Goal: Contribute content

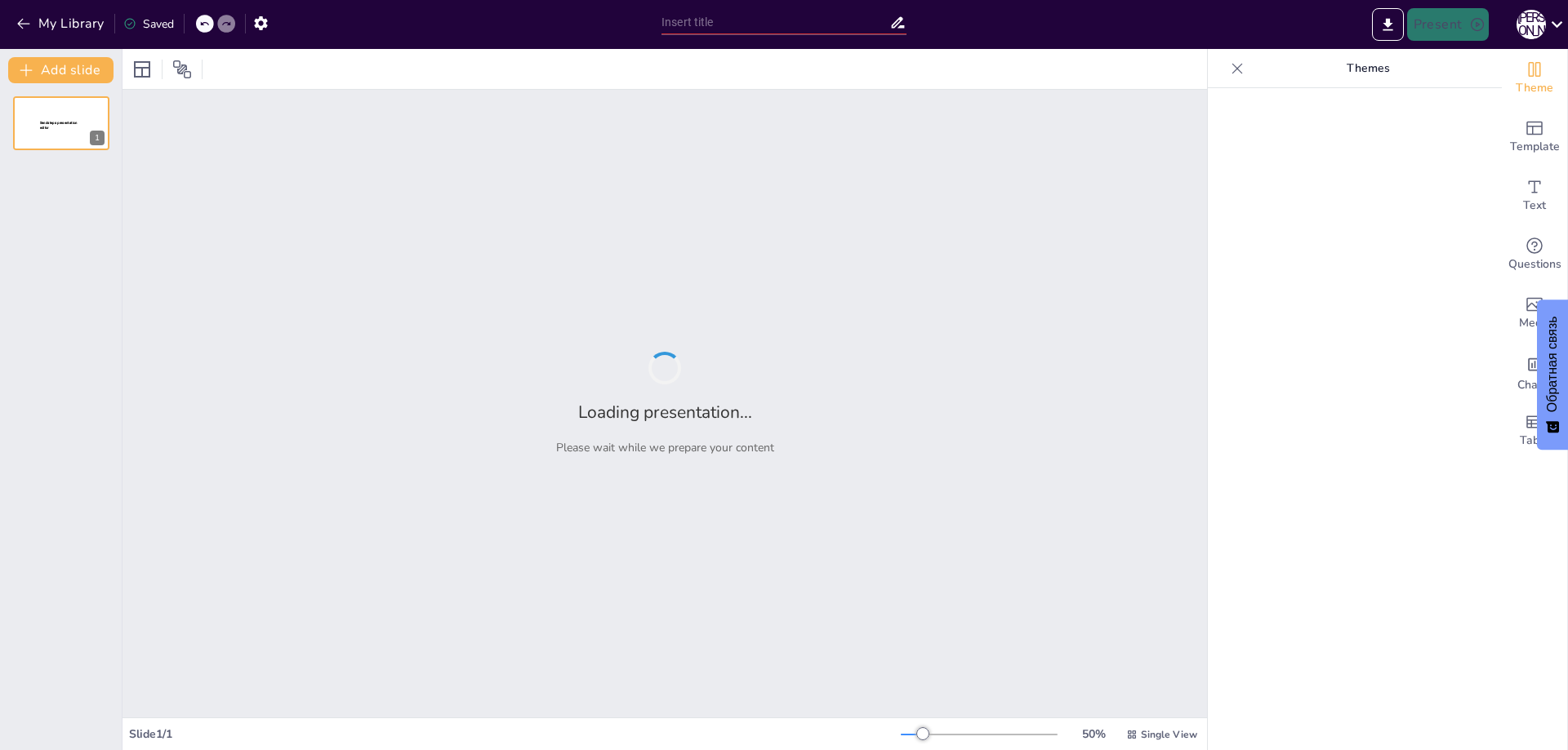
type input "Итоги первого года модельной библиотеки: достижения и перспективы"
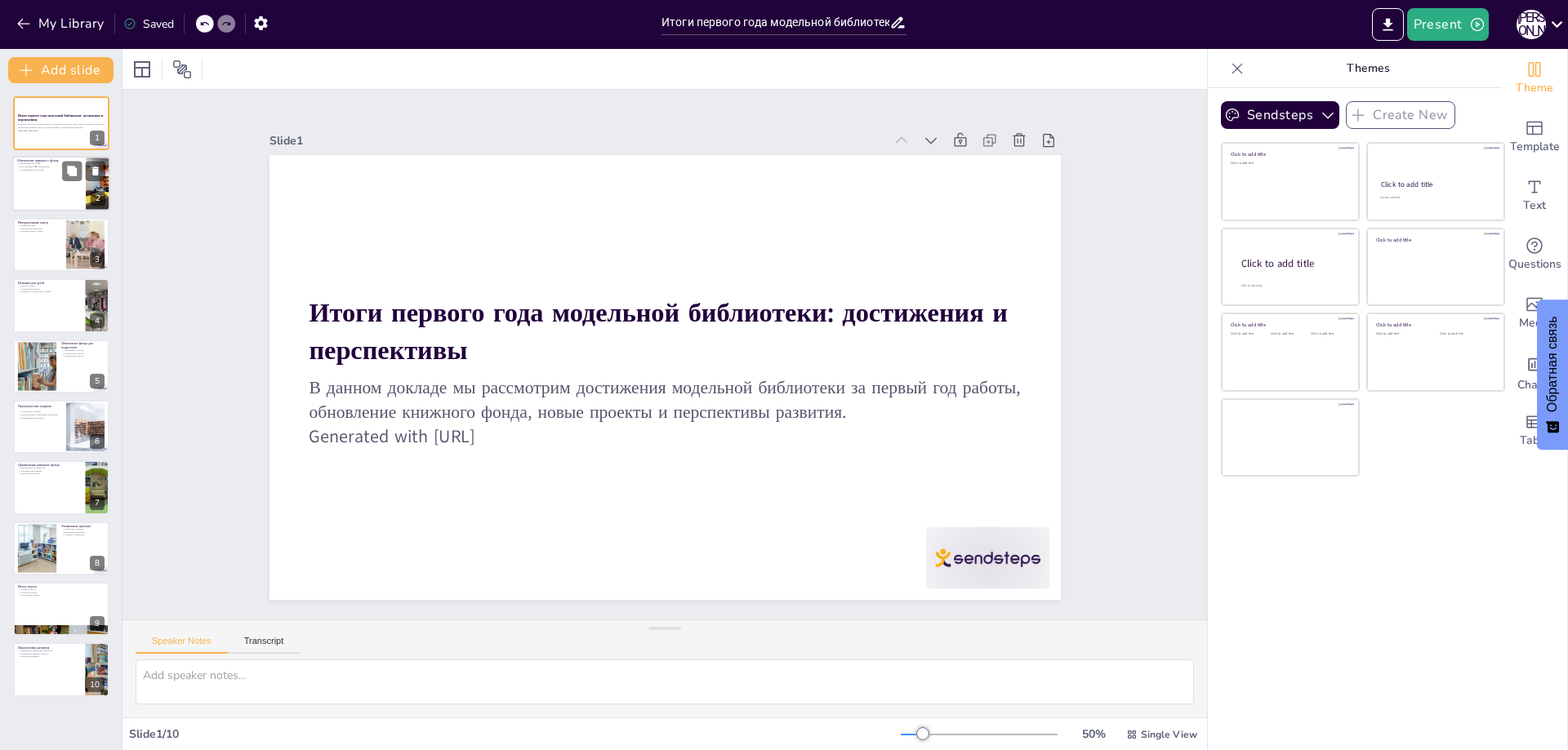
click at [13, 186] on div at bounding box center [61, 184] width 98 height 56
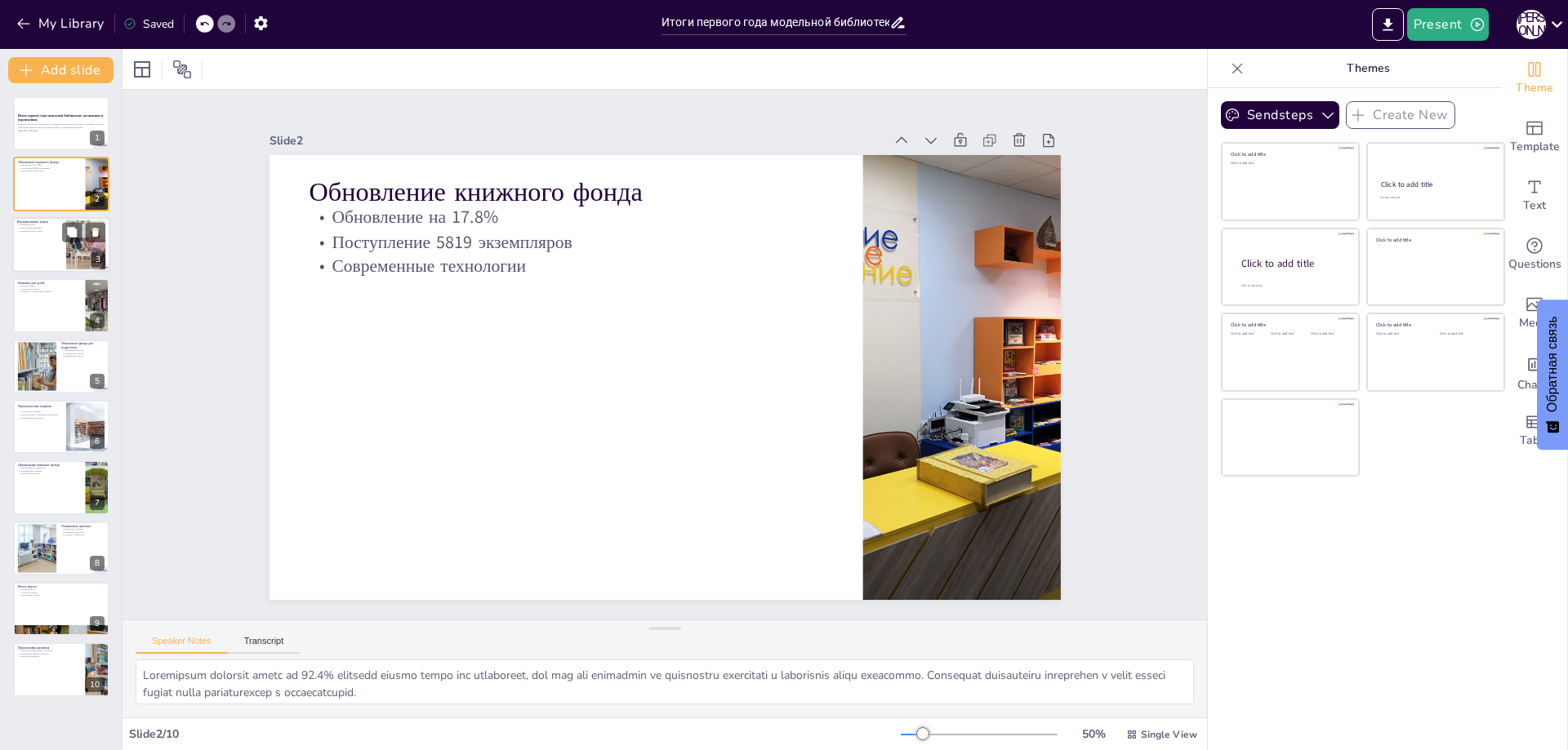
click at [30, 252] on div at bounding box center [61, 245] width 98 height 56
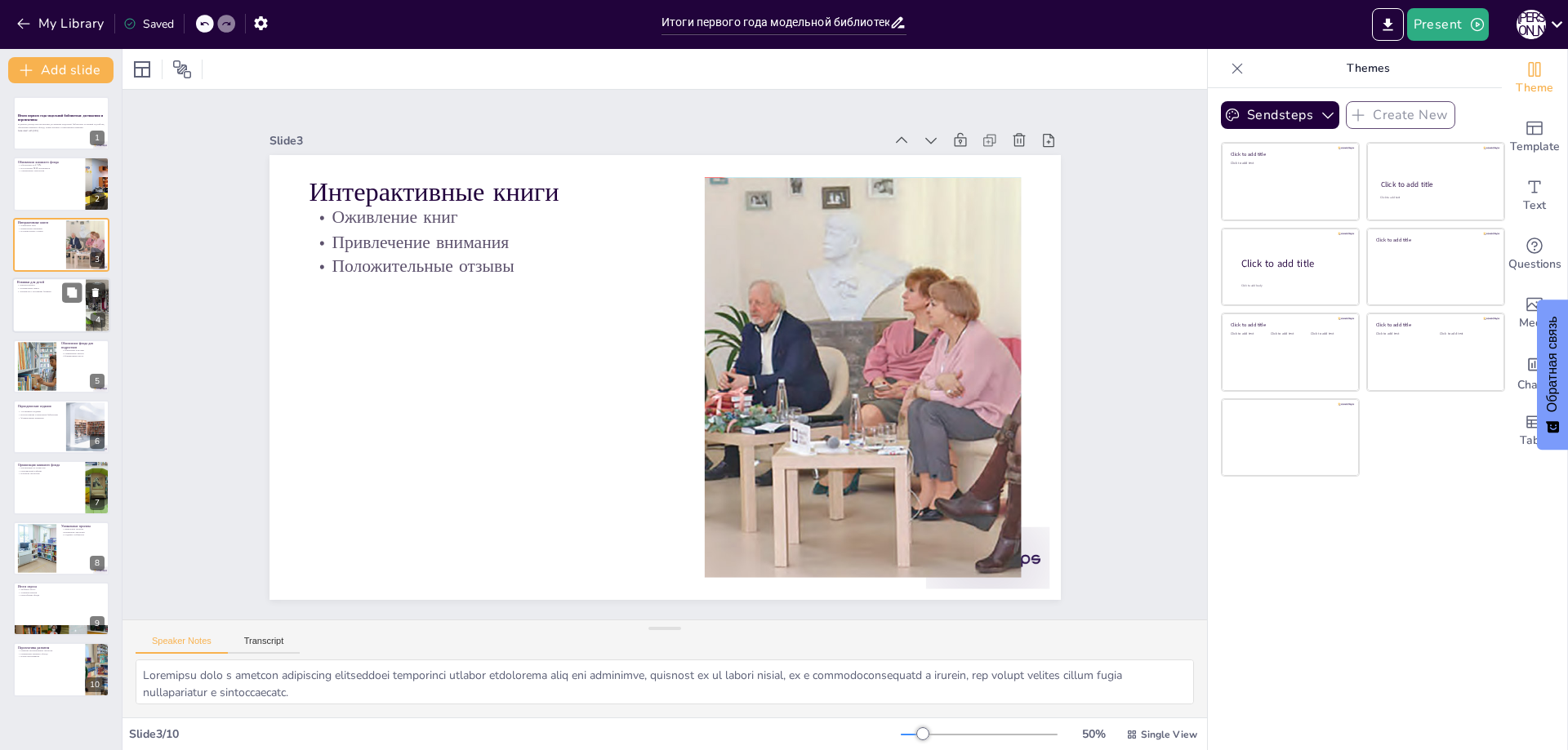
click at [33, 313] on div at bounding box center [61, 305] width 98 height 56
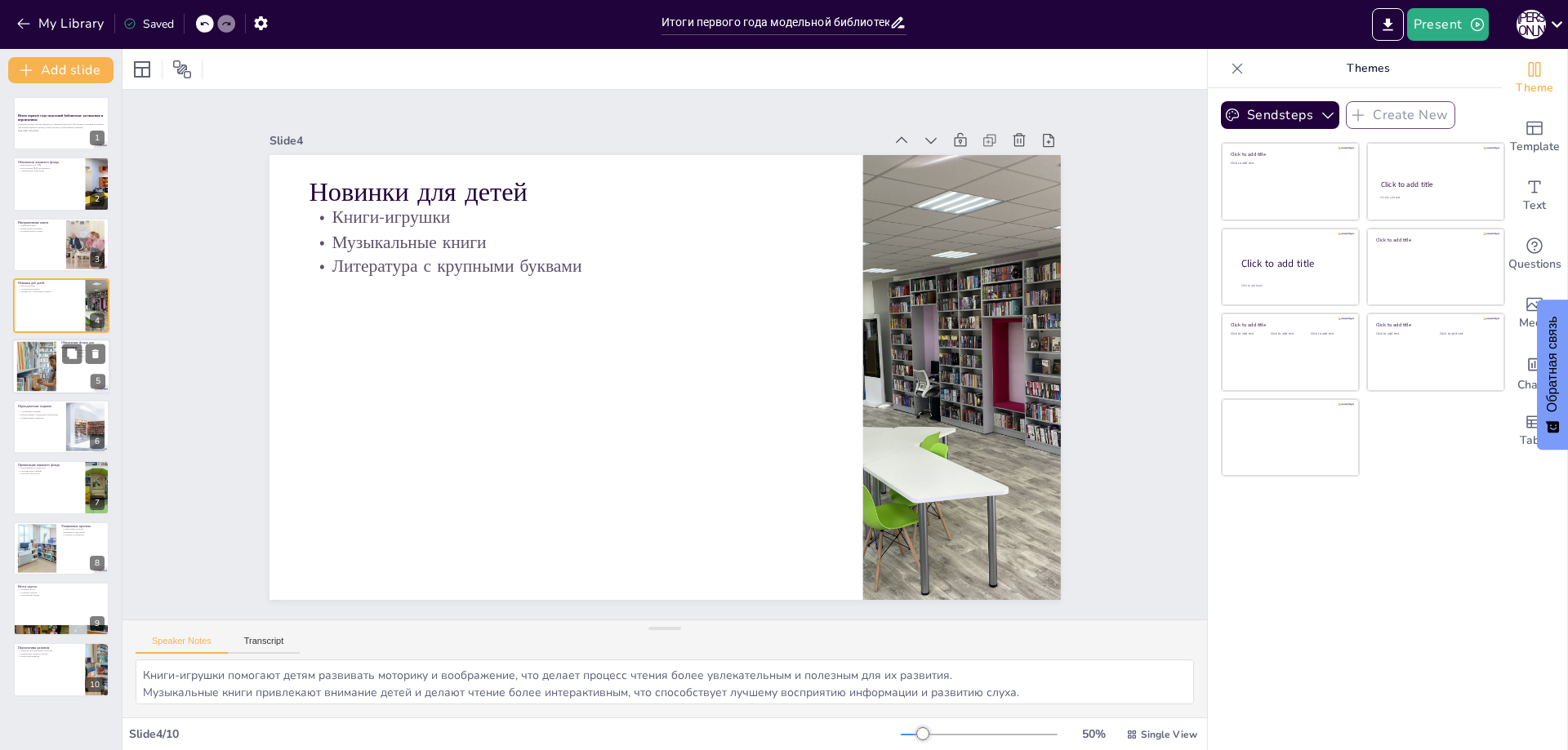
click at [65, 375] on div at bounding box center [61, 366] width 98 height 56
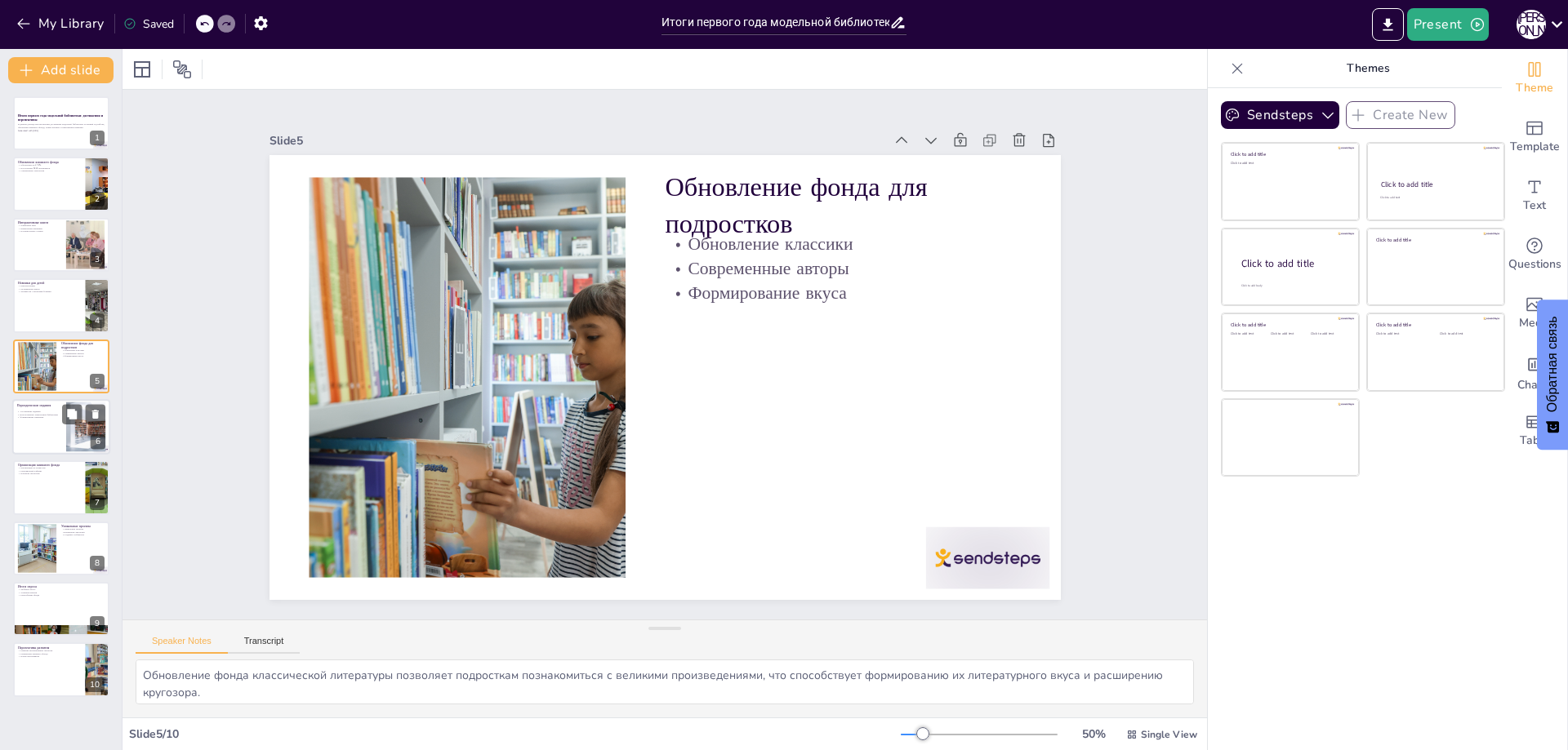
click at [38, 428] on div at bounding box center [61, 427] width 98 height 56
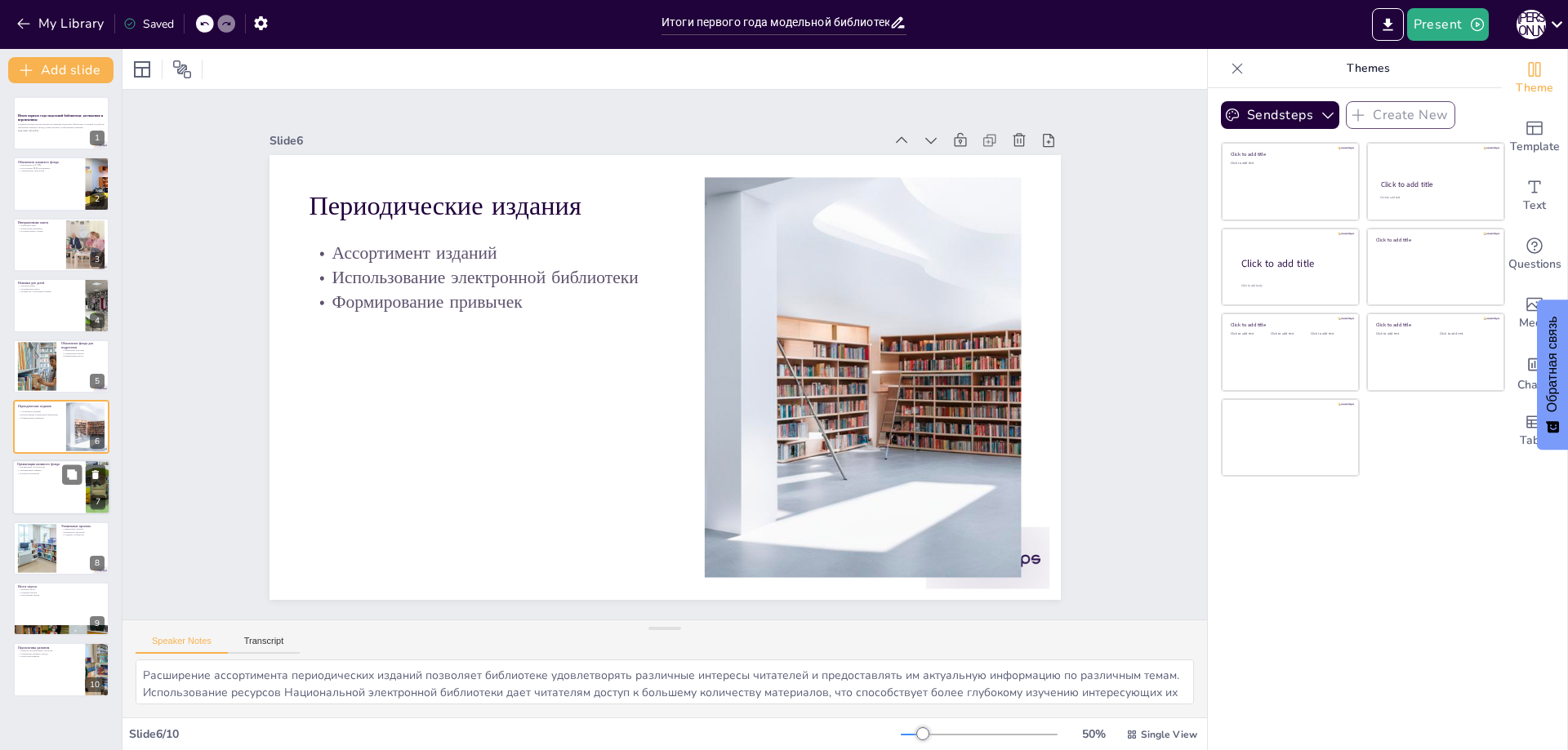
click at [32, 486] on div at bounding box center [61, 488] width 98 height 56
type textarea "Организация книжного фонда по возрастам позволяет читателям быстрее находить по…"
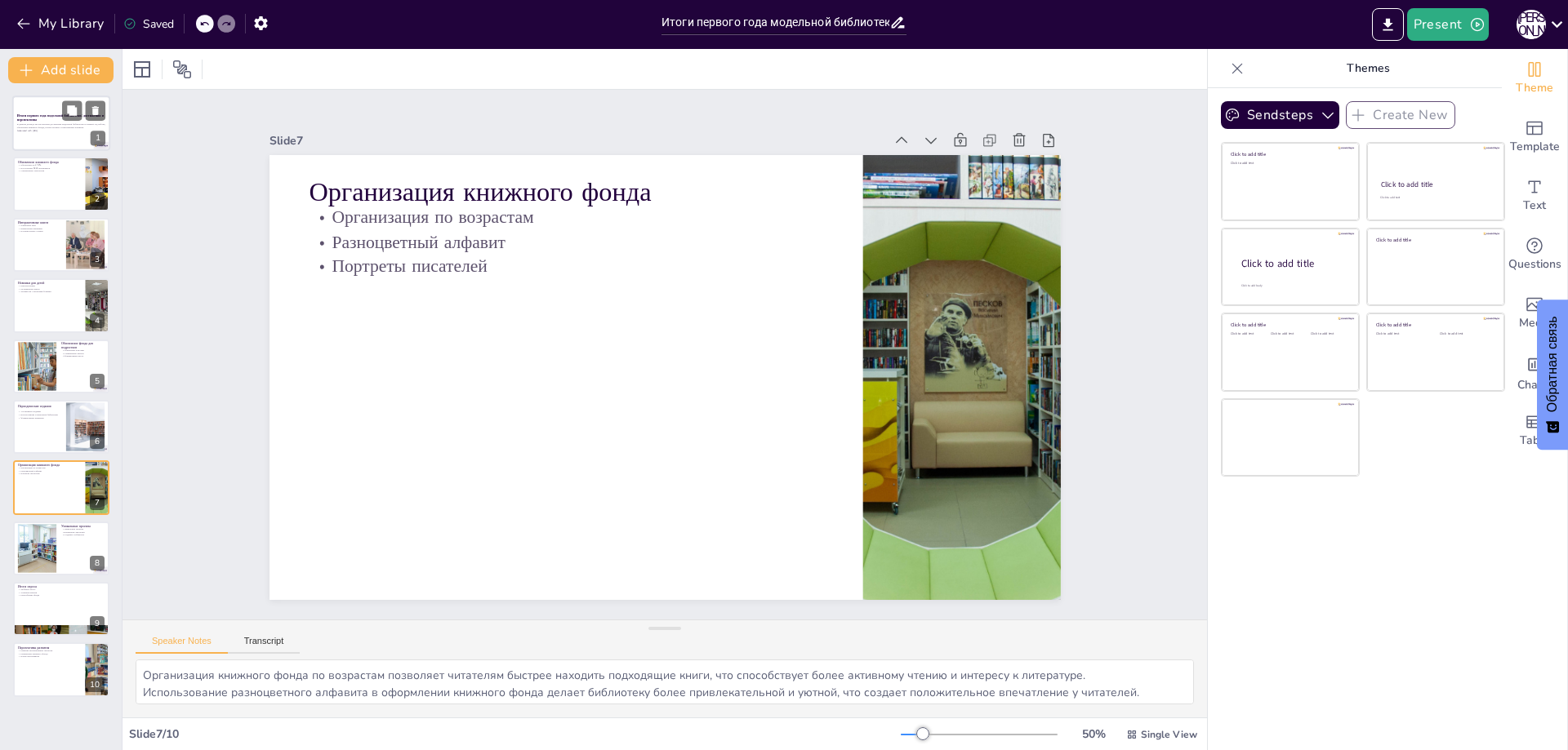
click at [35, 136] on div at bounding box center [61, 123] width 98 height 56
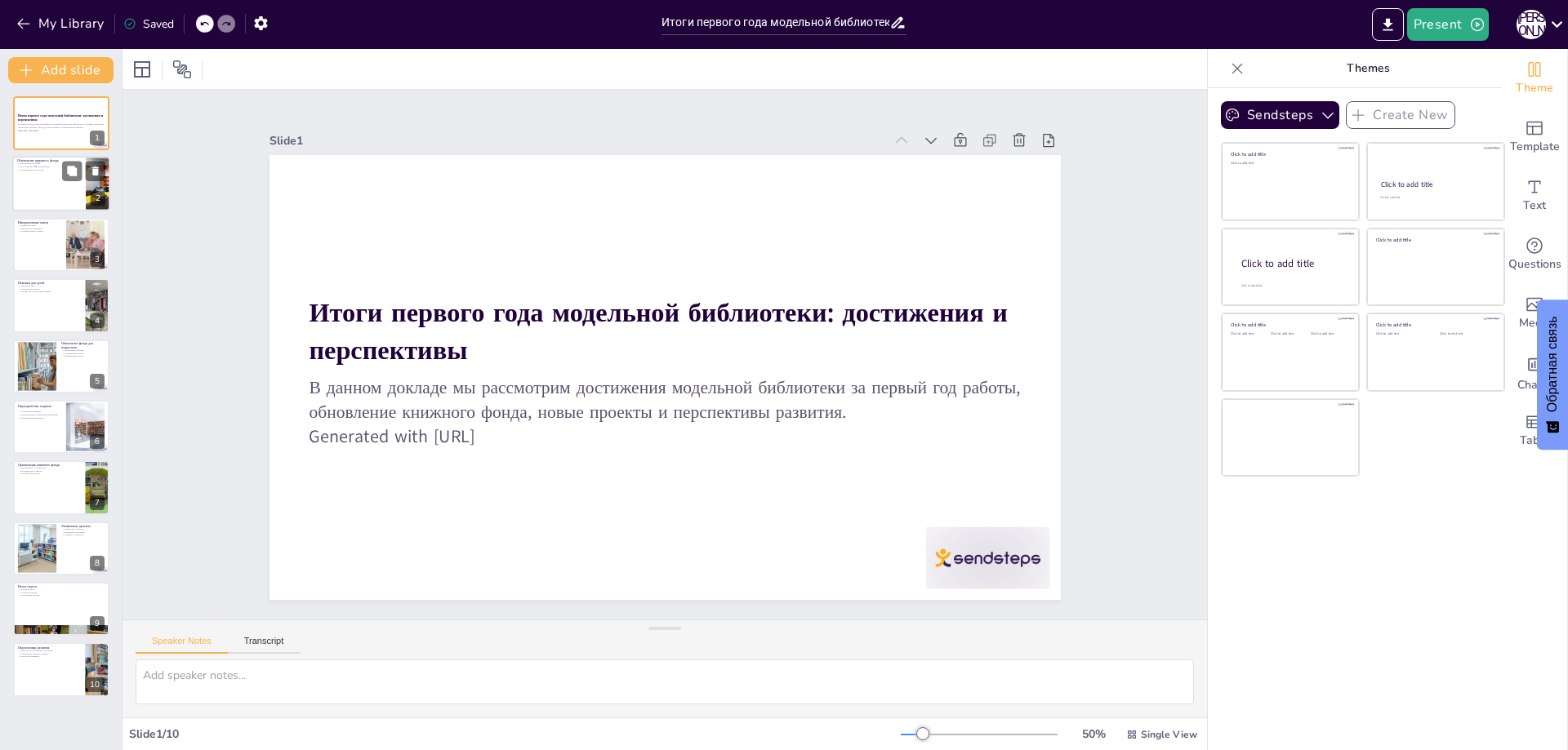
click at [40, 192] on div at bounding box center [61, 184] width 98 height 56
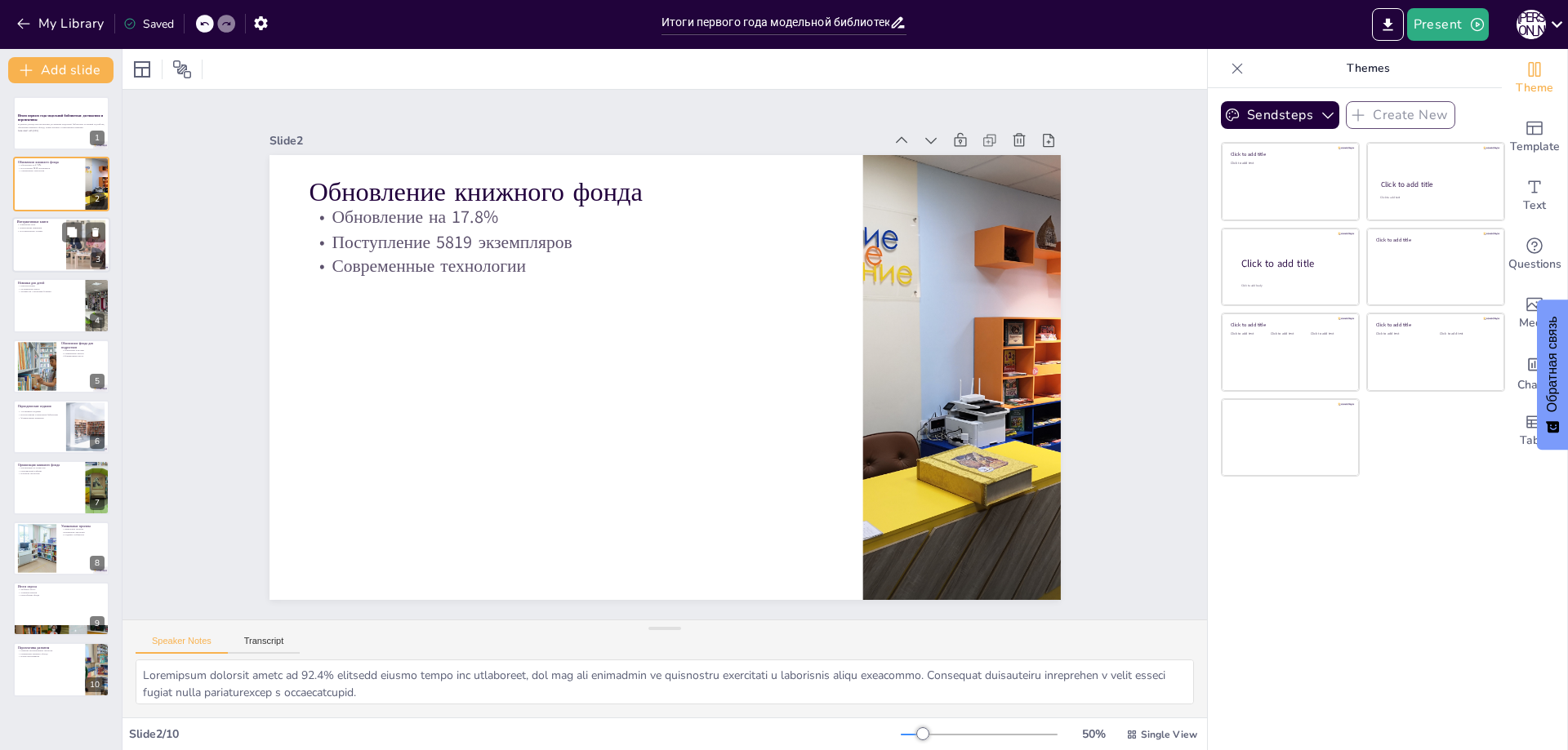
click at [26, 247] on div at bounding box center [61, 245] width 98 height 56
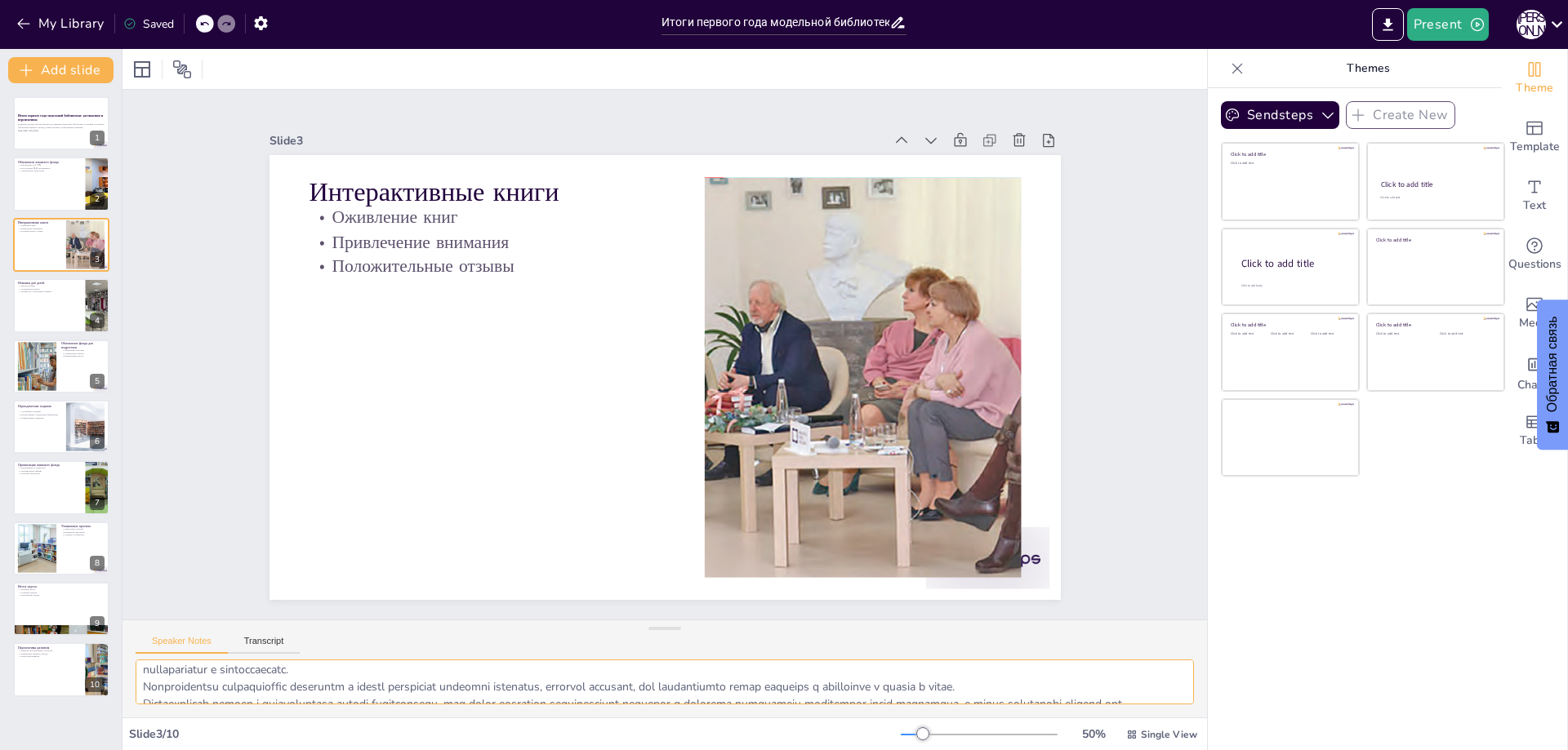
scroll to position [56, 0]
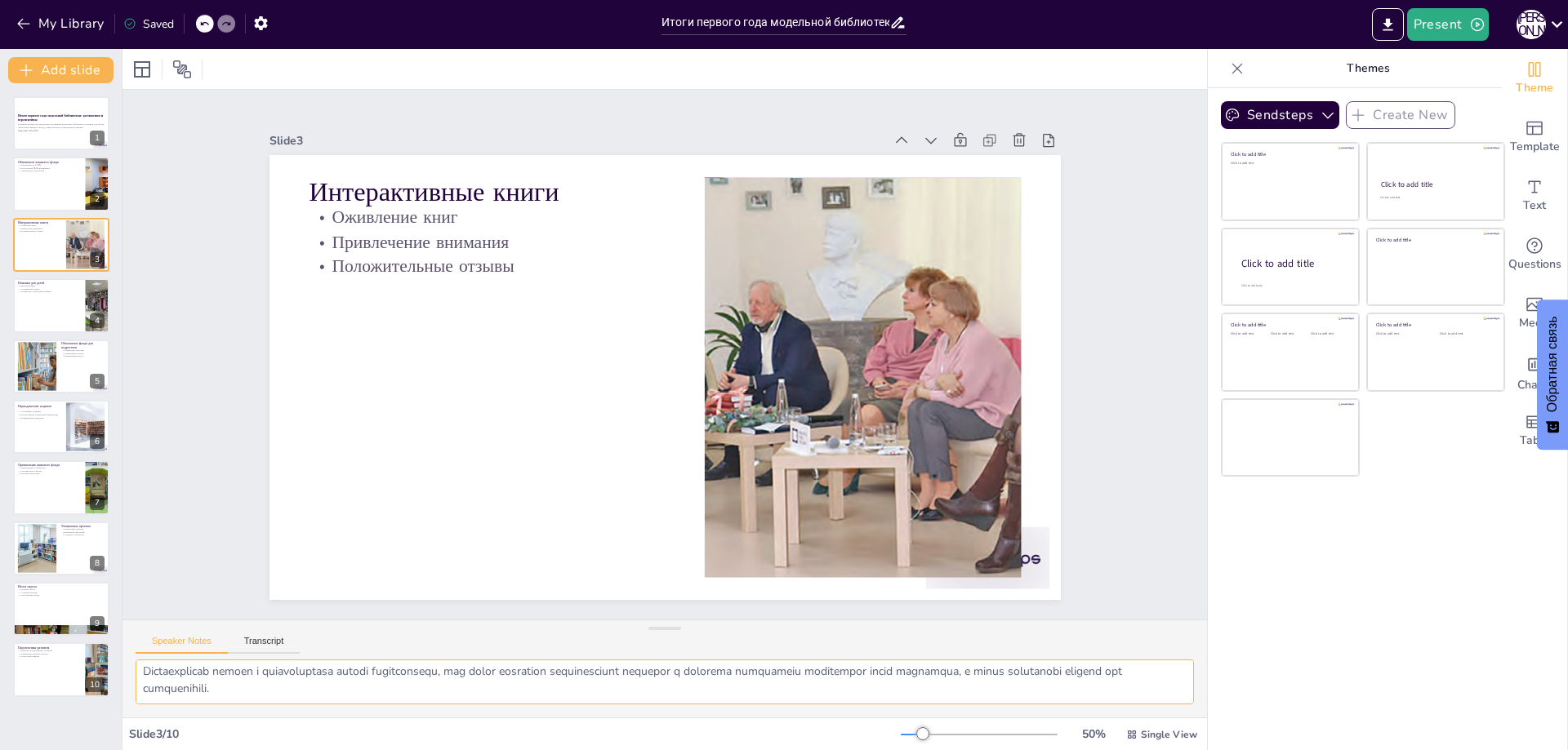
drag, startPoint x: 142, startPoint y: 670, endPoint x: 486, endPoint y: 696, distance: 345.0
click at [486, 696] on textarea at bounding box center [665, 682] width 1059 height 45
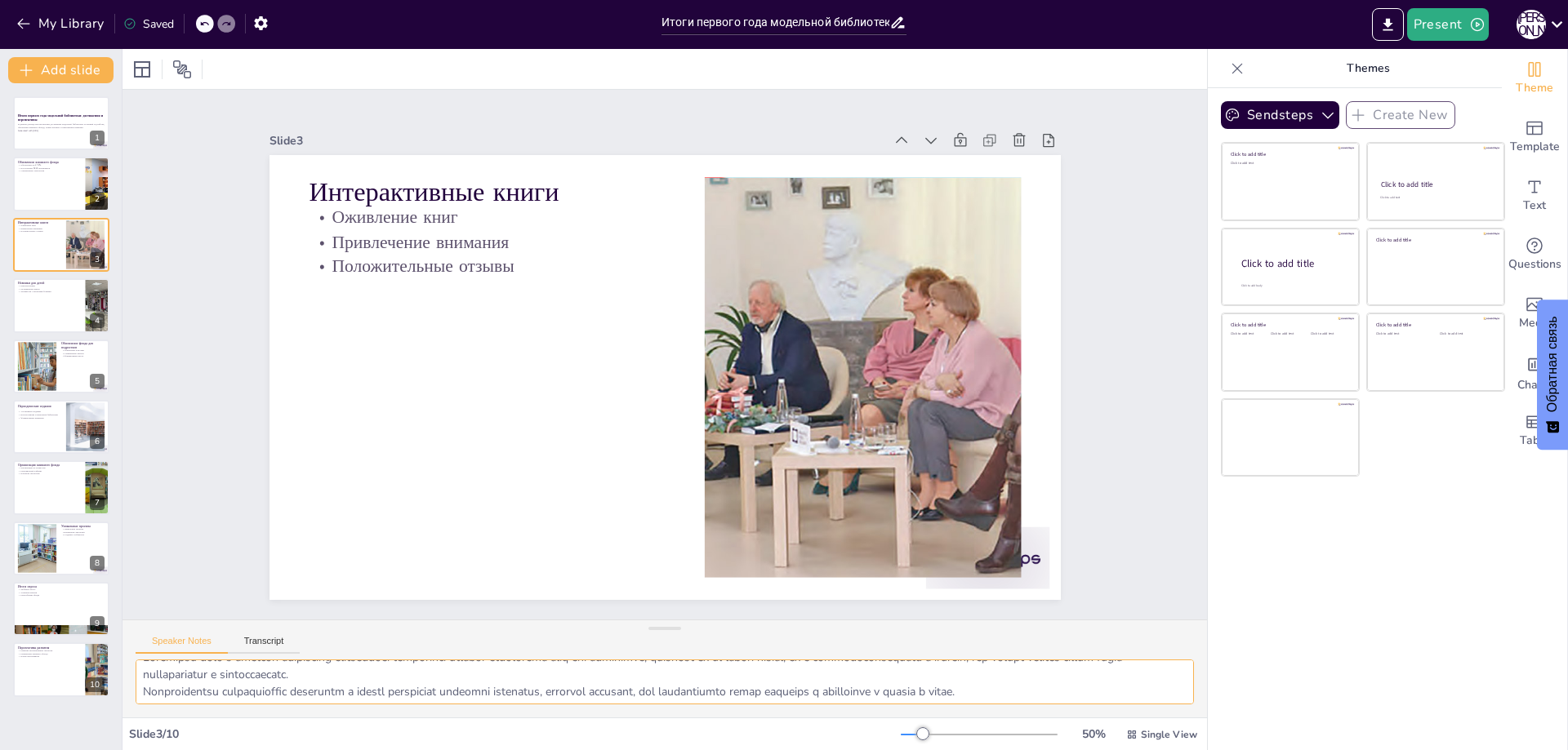
scroll to position [0, 0]
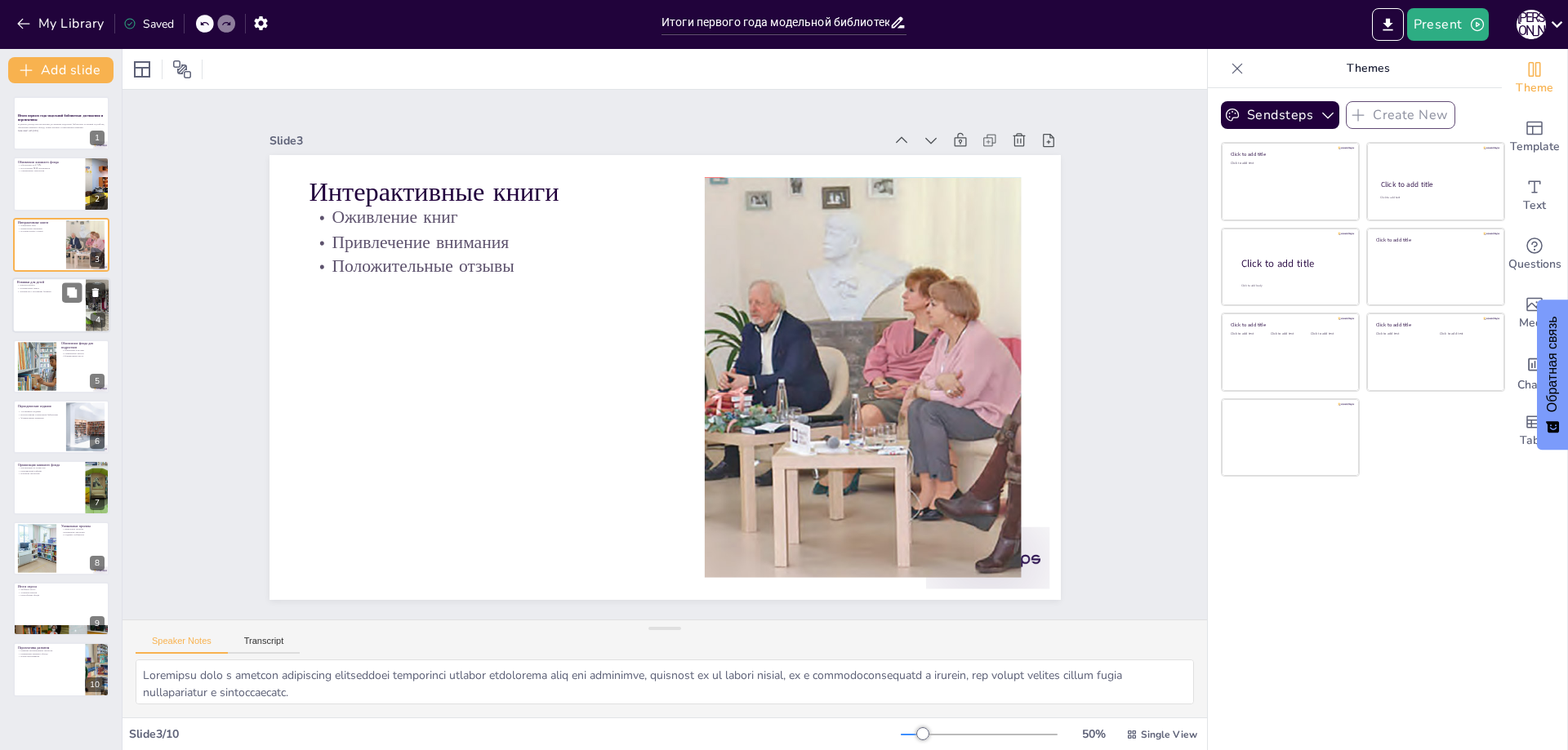
click at [41, 314] on div at bounding box center [61, 305] width 98 height 56
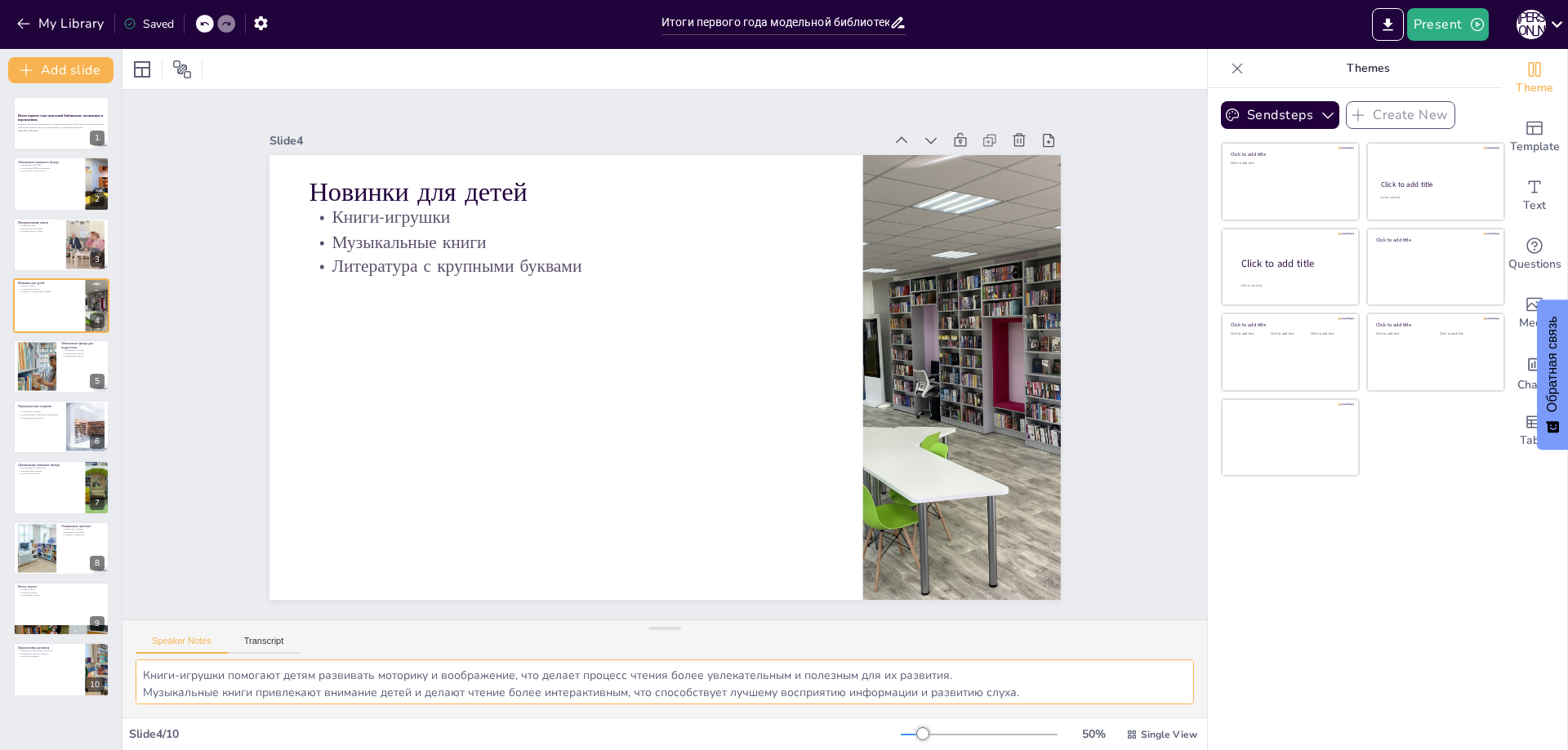
scroll to position [21, 0]
drag, startPoint x: 141, startPoint y: 676, endPoint x: 1132, endPoint y: 710, distance: 991.6
click at [1132, 710] on div "Книги-игрушки помогают детям развивать моторику и воображение, что делает проце…" at bounding box center [665, 688] width 1084 height 58
click at [35, 373] on div at bounding box center [36, 366] width 74 height 50
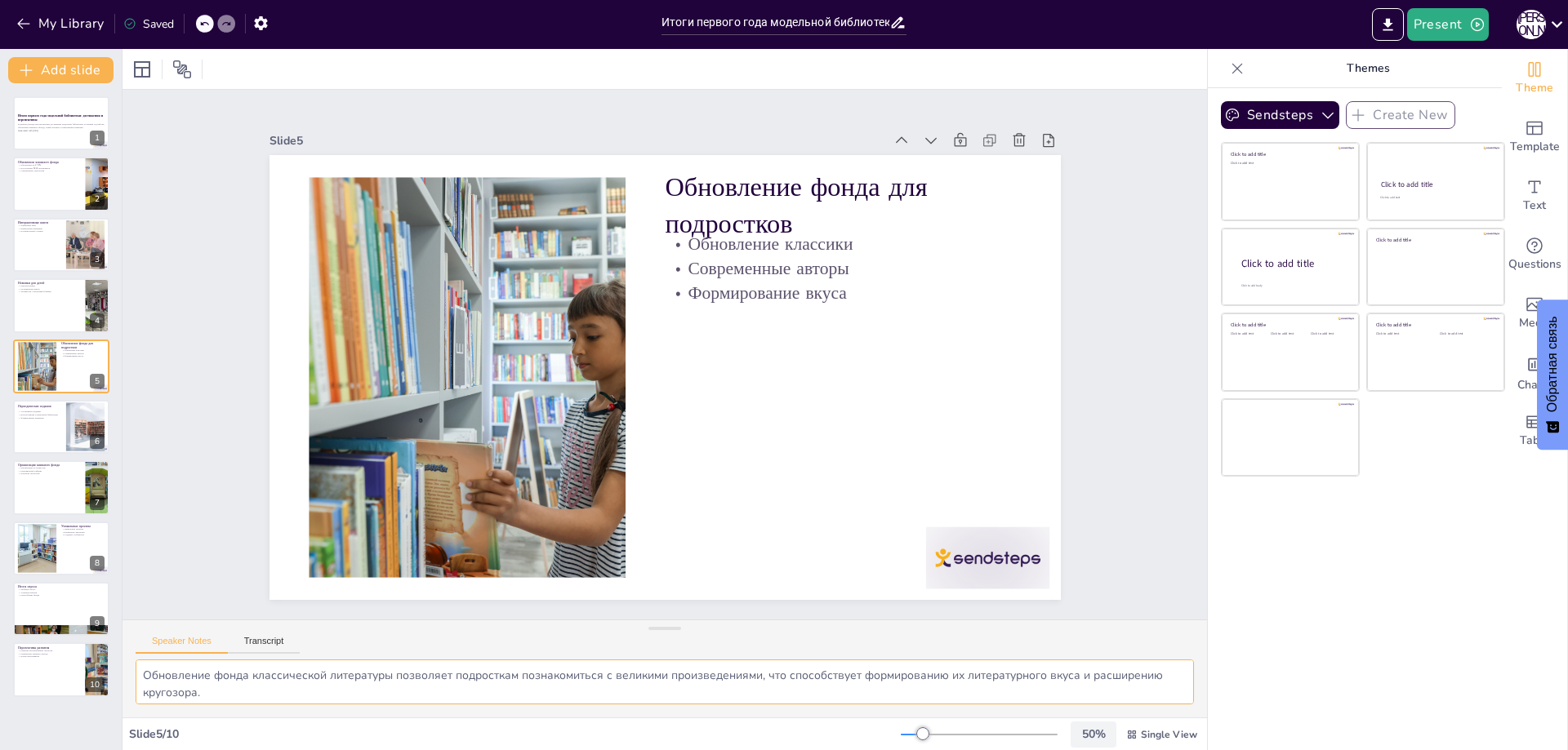
scroll to position [39, 0]
drag, startPoint x: 141, startPoint y: 673, endPoint x: 1107, endPoint y: 740, distance: 968.3
click at [1107, 740] on div "Slide 1 Итоги первого года модельной библиотеки: достижения и перспективы В дан…" at bounding box center [665, 399] width 1084 height 701
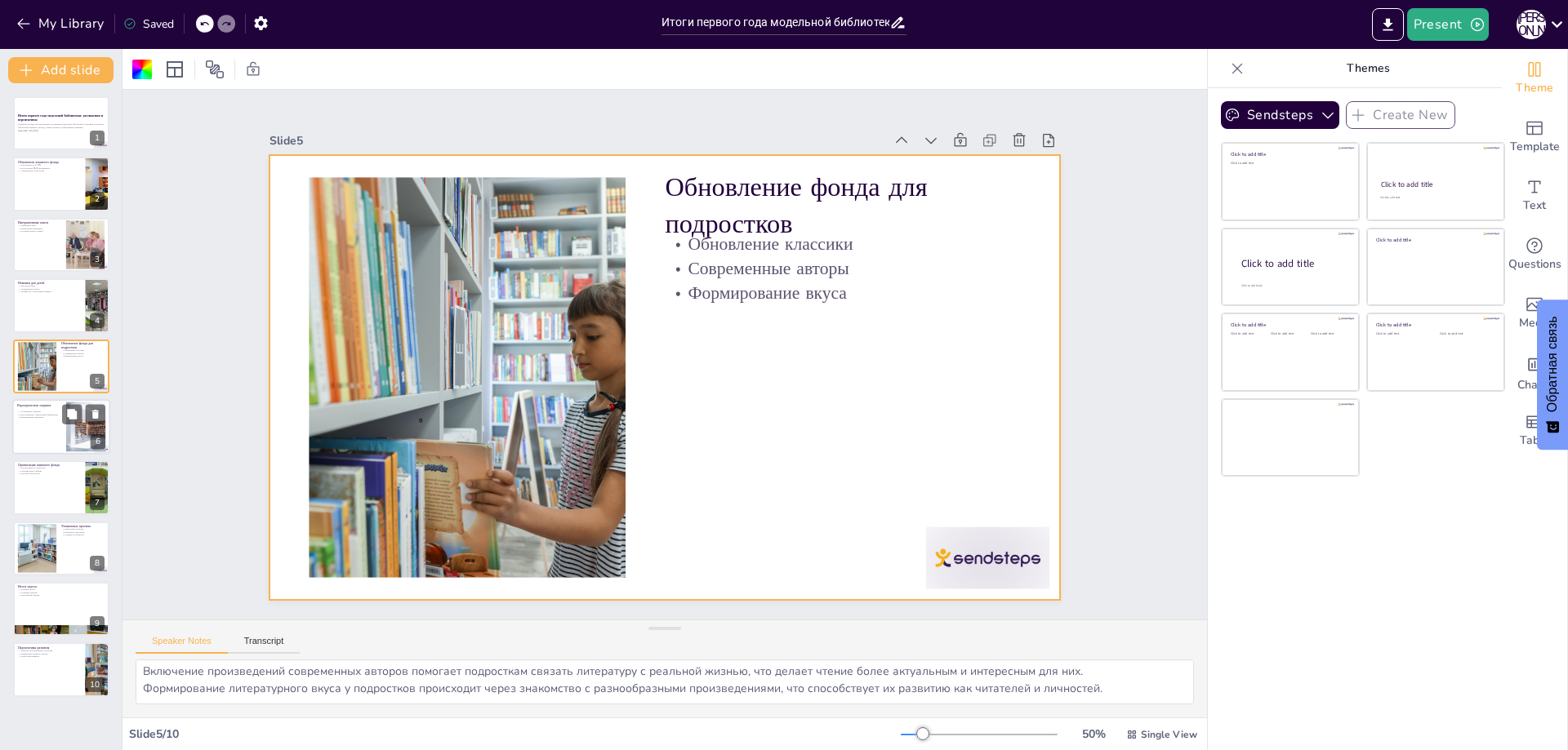
click at [13, 428] on div at bounding box center [61, 427] width 98 height 56
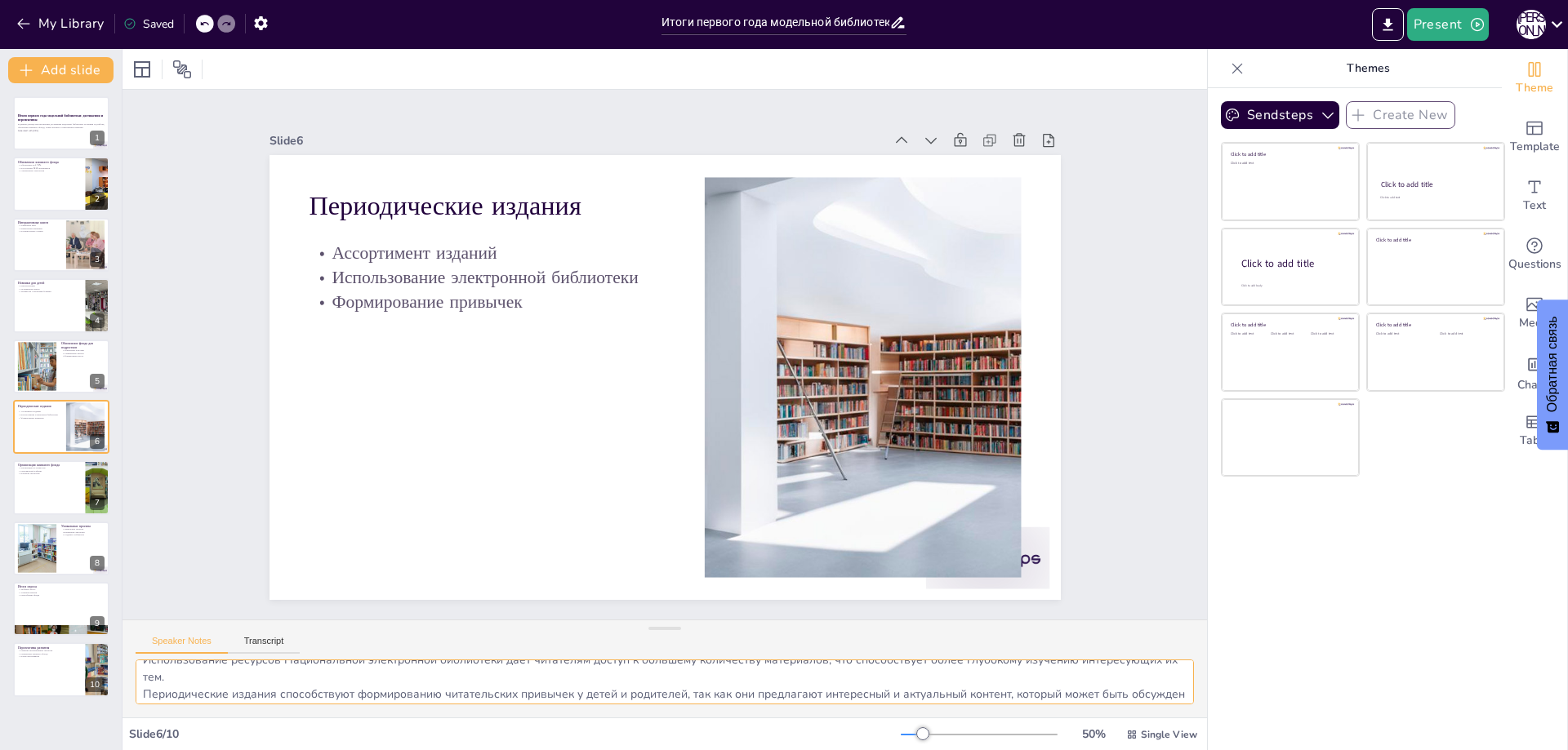
scroll to position [73, 0]
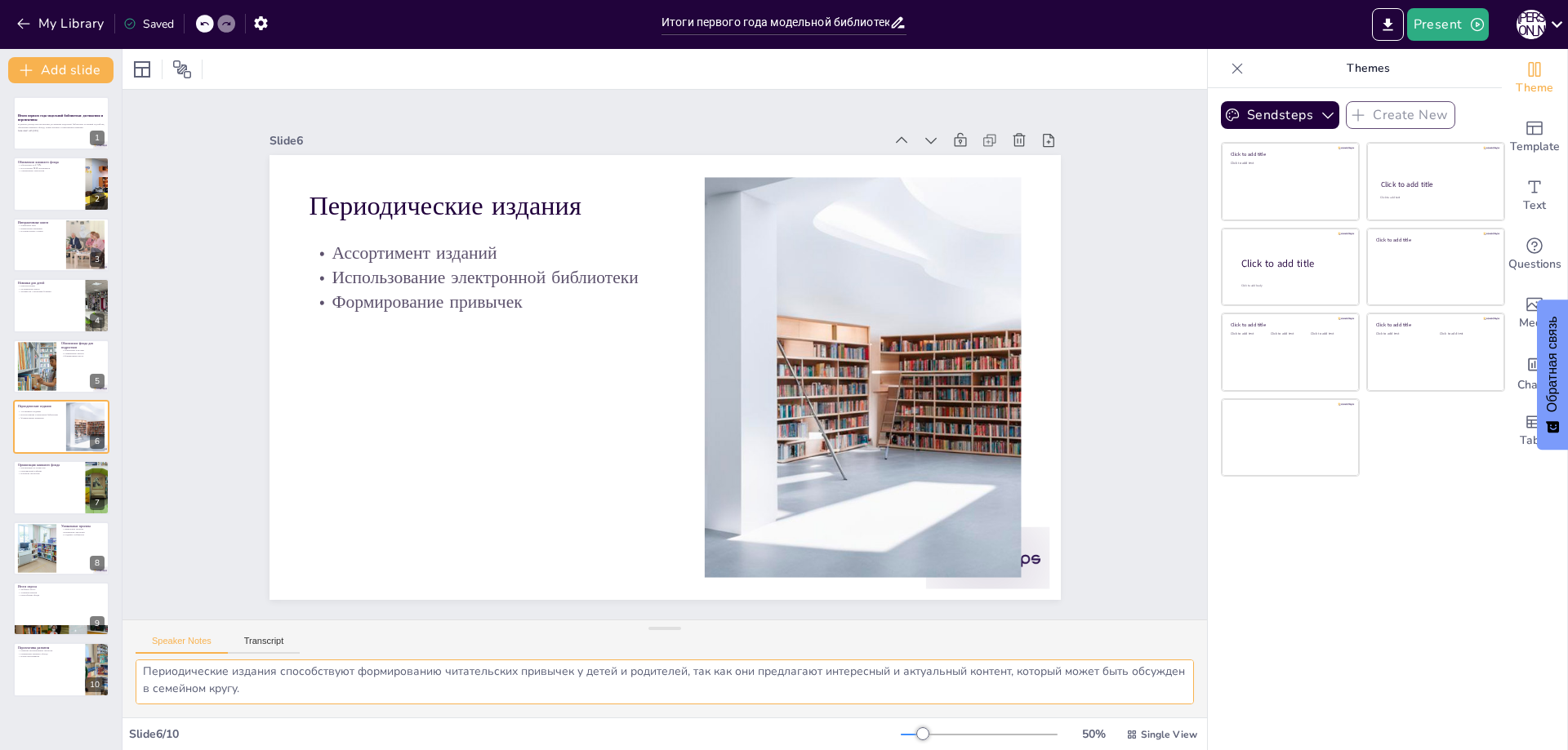
drag, startPoint x: 145, startPoint y: 673, endPoint x: 404, endPoint y: 703, distance: 260.7
click at [404, 703] on textarea "Расширение ассортимента периодических изданий позволяет библиотеке удовлетворят…" at bounding box center [665, 682] width 1059 height 45
click at [27, 497] on div at bounding box center [61, 488] width 98 height 56
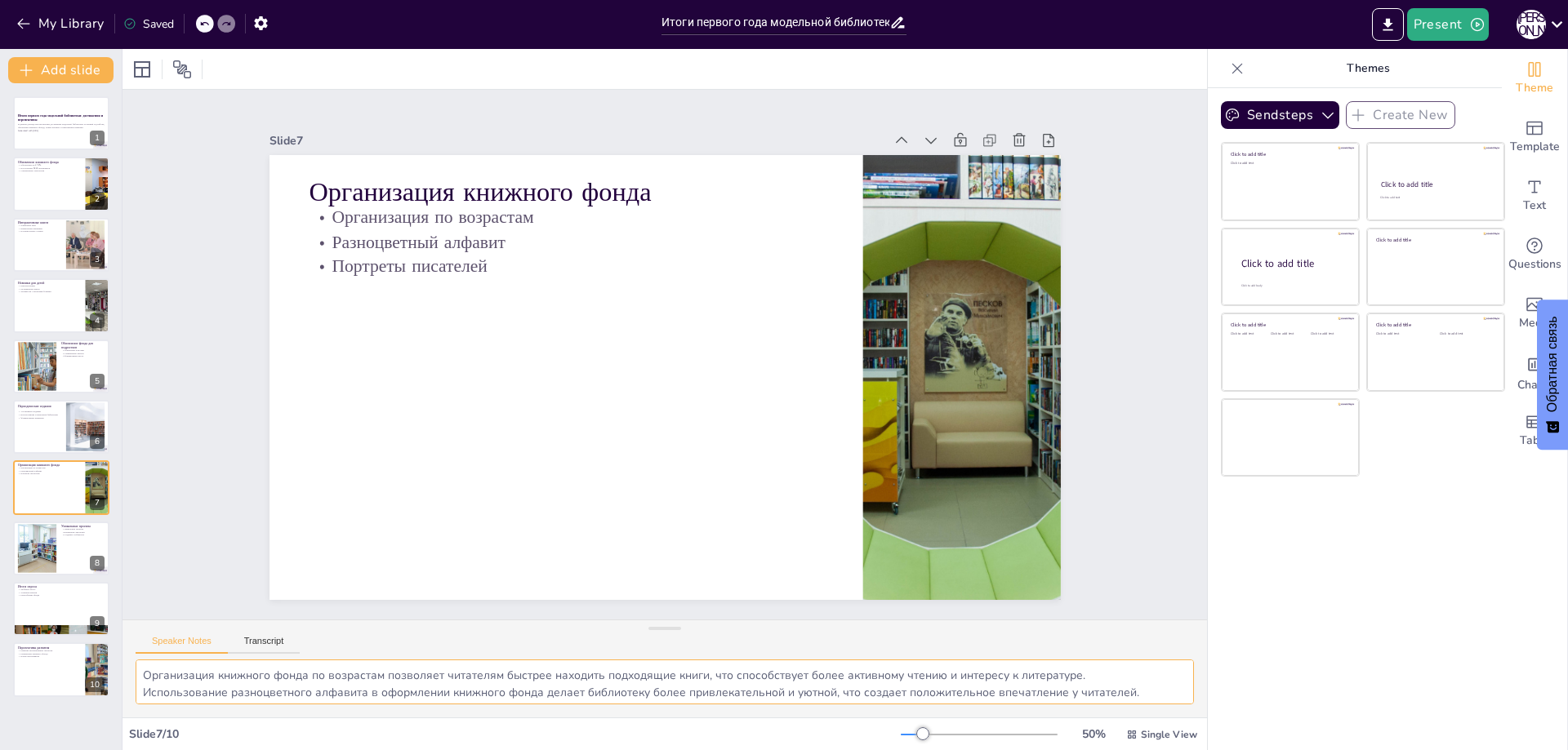
scroll to position [39, 0]
drag, startPoint x: 143, startPoint y: 676, endPoint x: 1128, endPoint y: 710, distance: 985.6
click at [1128, 710] on div "Организация книжного фонда по возрастам позволяет читателям быстрее находить по…" at bounding box center [665, 688] width 1084 height 58
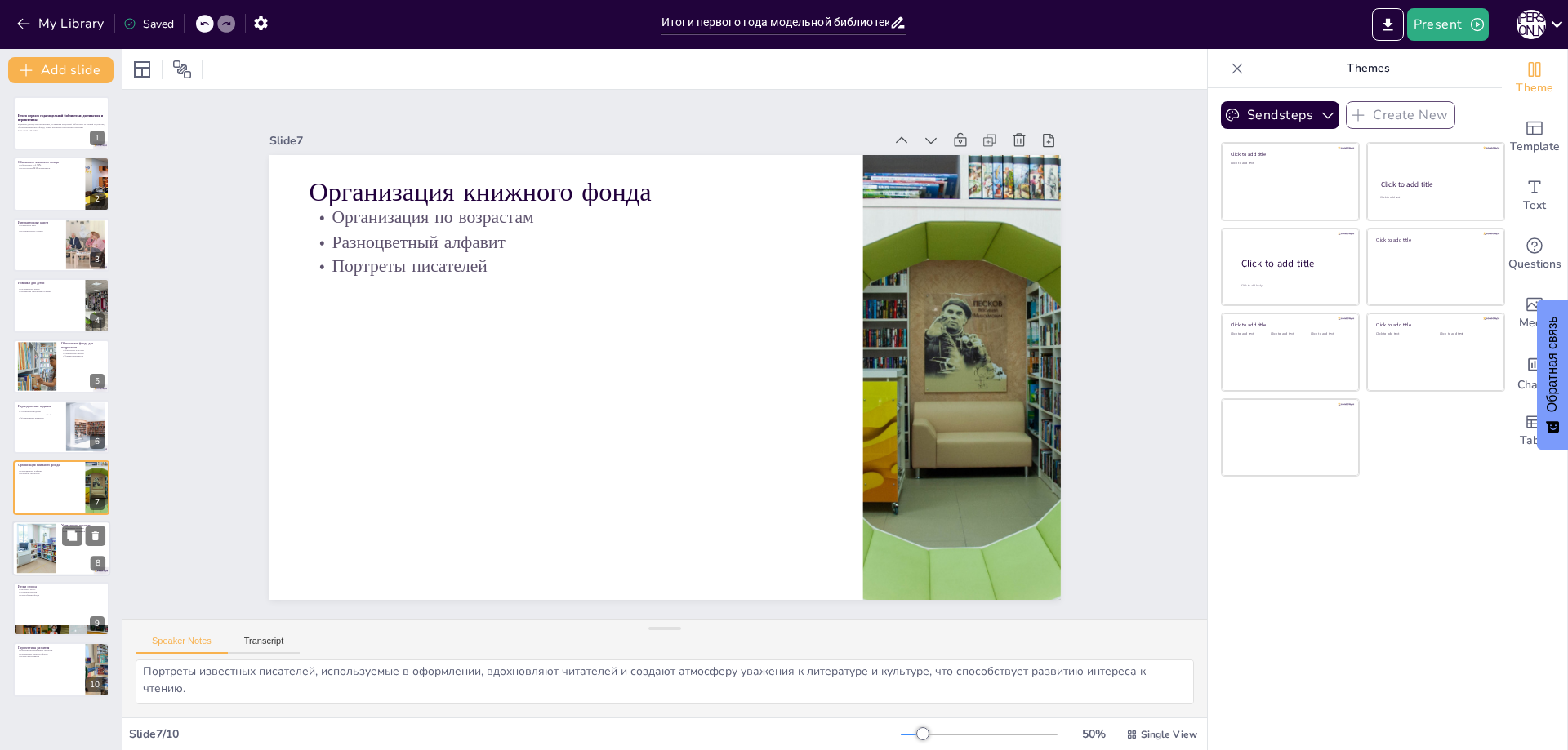
click at [56, 553] on div at bounding box center [36, 548] width 74 height 50
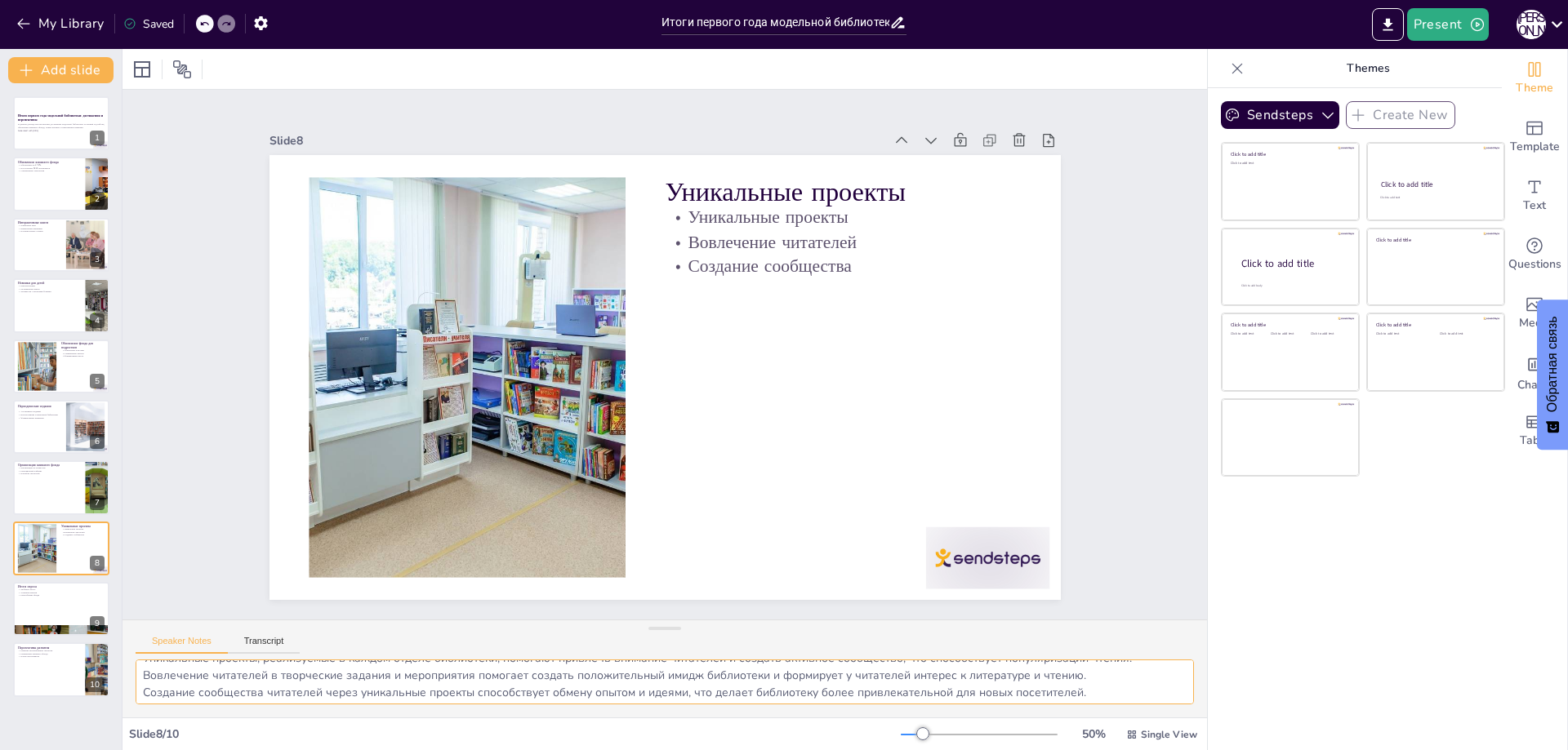
scroll to position [21, 0]
drag, startPoint x: 144, startPoint y: 673, endPoint x: 1137, endPoint y: 705, distance: 993.5
click at [1137, 705] on div "Уникальные проекты, реализуемые в каждом отделе библиотеки, помогают привлечь в…" at bounding box center [665, 688] width 1084 height 58
click at [37, 597] on div at bounding box center [61, 609] width 98 height 56
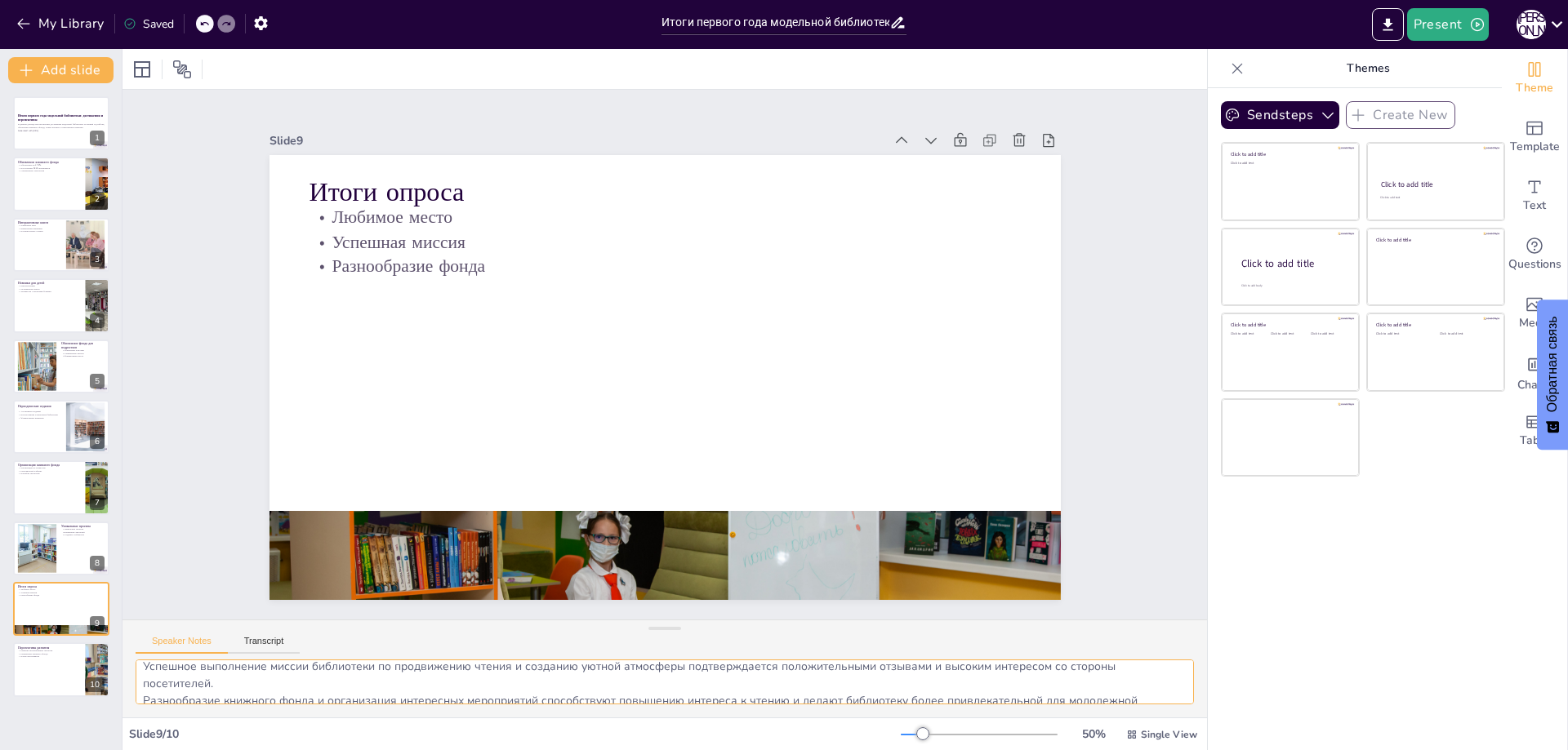
scroll to position [56, 0]
drag, startPoint x: 140, startPoint y: 674, endPoint x: 1083, endPoint y: 700, distance: 943.4
click at [1083, 700] on textarea "Статус любимого места для детей и подростков подтверждает успех библиотеки в со…" at bounding box center [665, 682] width 1059 height 45
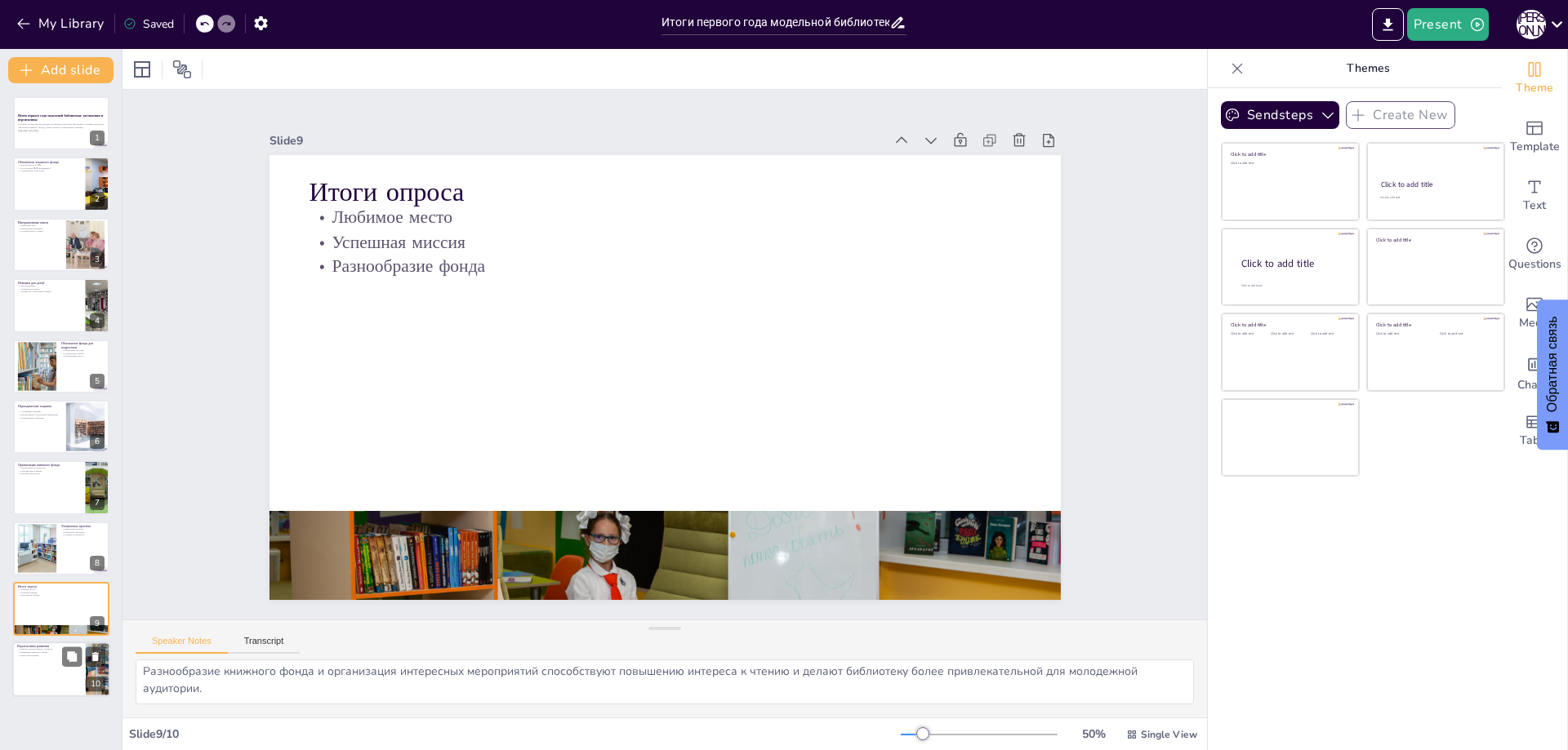
click at [40, 671] on div at bounding box center [61, 670] width 98 height 56
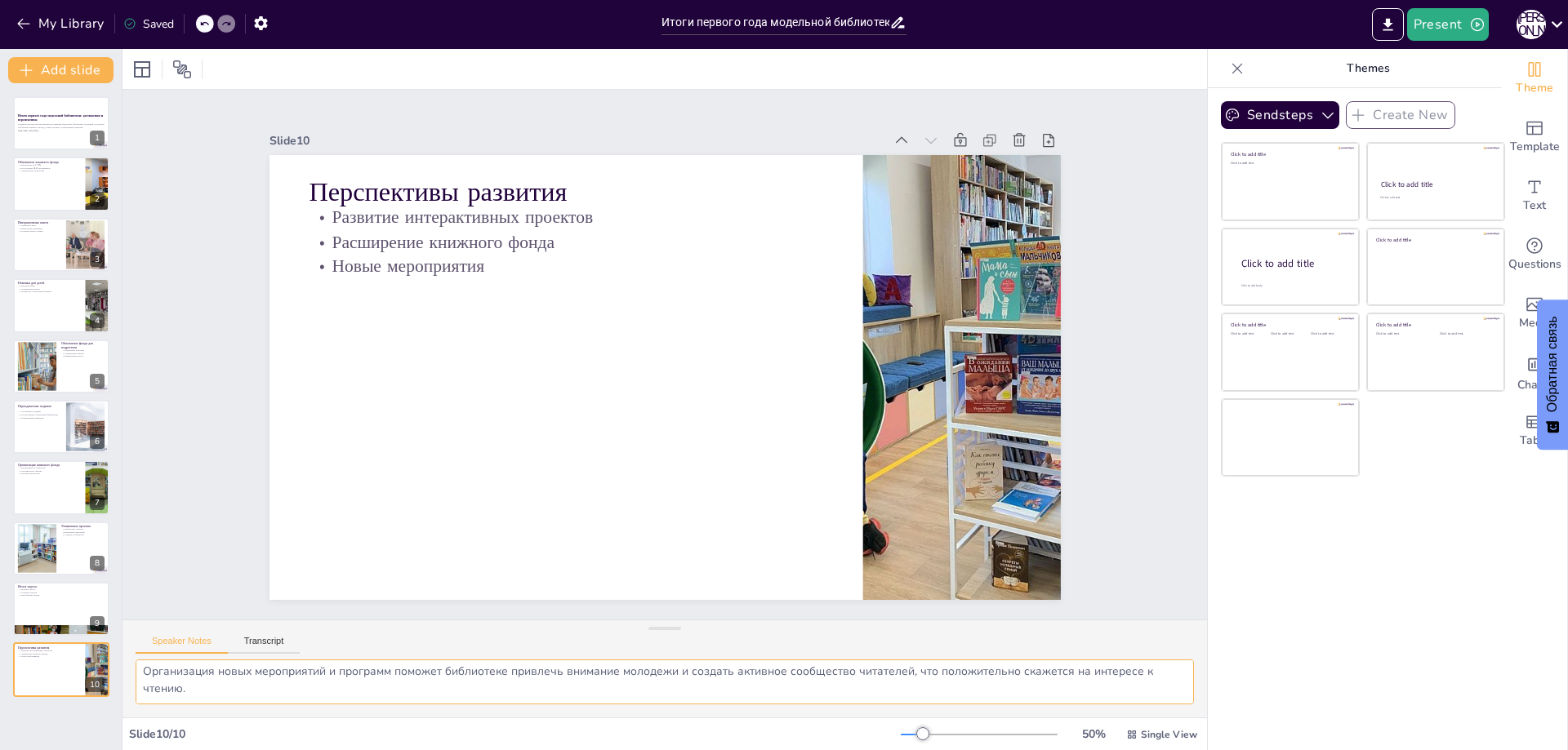
drag, startPoint x: 141, startPoint y: 671, endPoint x: 1262, endPoint y: 726, distance: 1122.3
click at [1262, 726] on div "Document fonts Akatab Recently used Mulish Popular fonts Lato Montserrat Open S…" at bounding box center [784, 399] width 1568 height 701
click at [42, 508] on div at bounding box center [61, 488] width 98 height 56
type textarea "Организация книжного фонда по возрастам позволяет читателям быстрее находить по…"
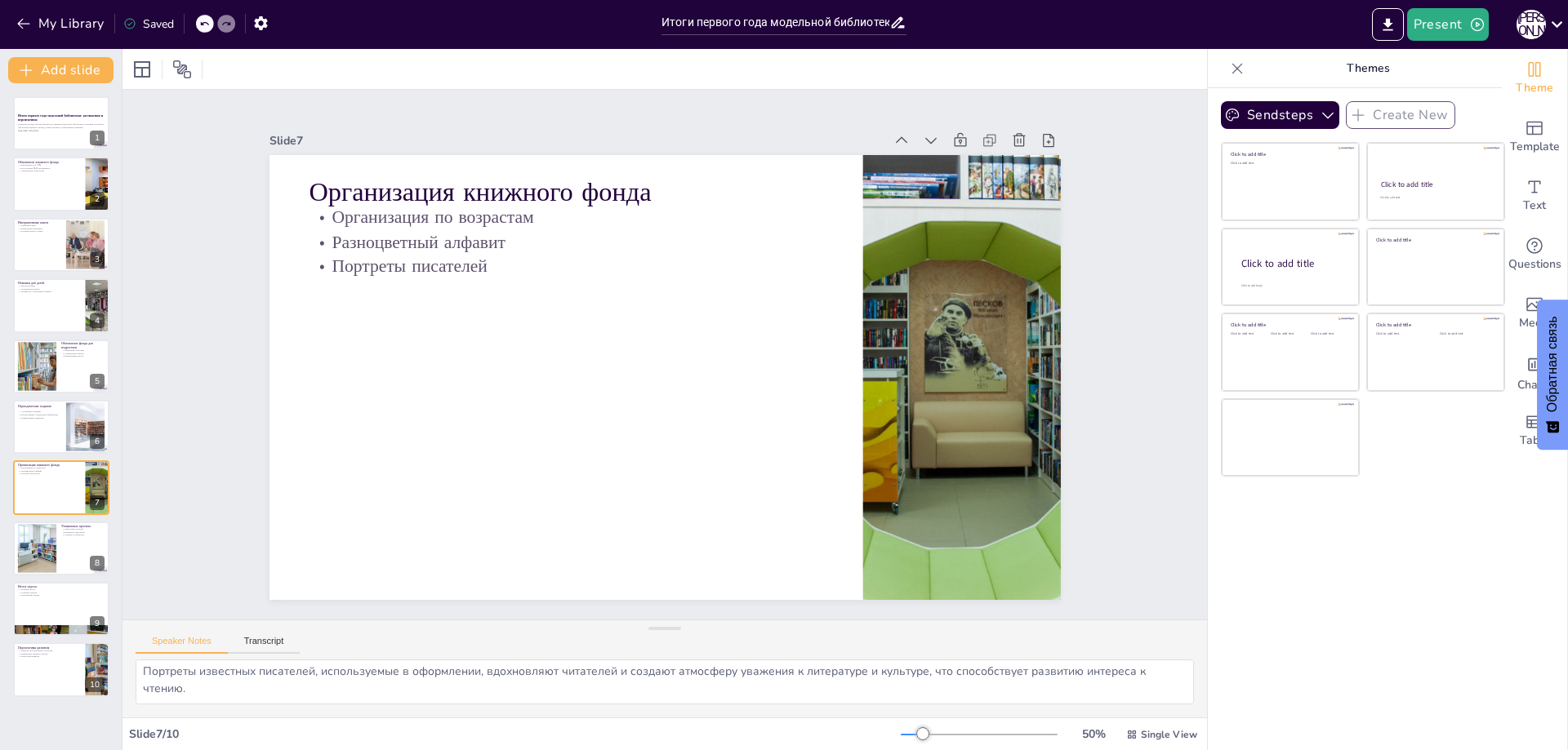
scroll to position [0, 0]
